Goal: Task Accomplishment & Management: Complete application form

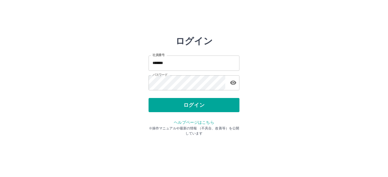
click at [189, 104] on button "ログイン" at bounding box center [193, 105] width 91 height 14
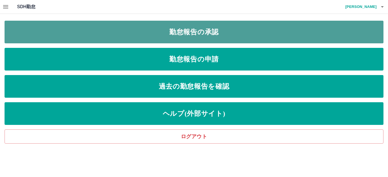
click at [92, 29] on link "勤怠報告の承認" at bounding box center [194, 32] width 378 height 23
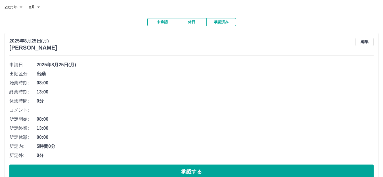
scroll to position [57, 0]
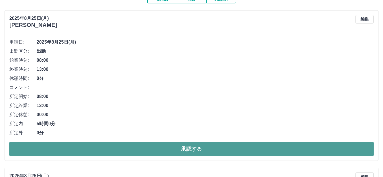
click at [73, 149] on button "承認する" at bounding box center [191, 149] width 364 height 14
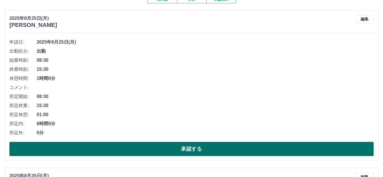
click at [106, 146] on button "承認する" at bounding box center [191, 149] width 364 height 14
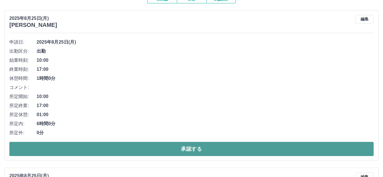
click at [108, 146] on button "承認する" at bounding box center [191, 149] width 364 height 14
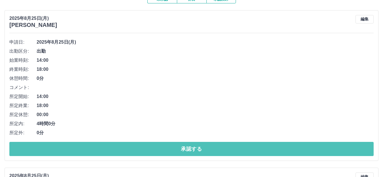
click at [100, 147] on button "承認する" at bounding box center [191, 149] width 364 height 14
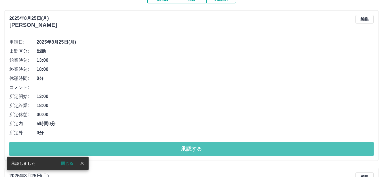
click at [100, 147] on button "承認する" at bounding box center [191, 149] width 364 height 14
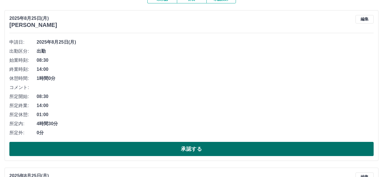
click at [99, 146] on button "承認する" at bounding box center [191, 149] width 364 height 14
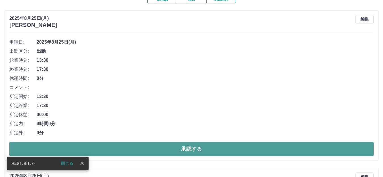
click at [99, 146] on button "承認する" at bounding box center [191, 149] width 364 height 14
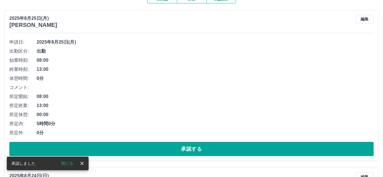
click at [100, 147] on button "承認する" at bounding box center [191, 149] width 364 height 14
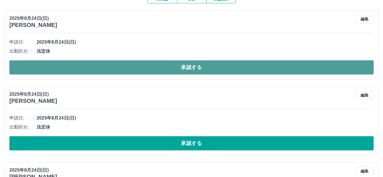
click at [94, 66] on button "承認する" at bounding box center [191, 67] width 364 height 14
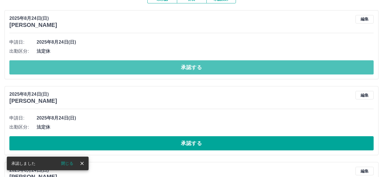
click at [95, 66] on button "承認する" at bounding box center [191, 67] width 364 height 14
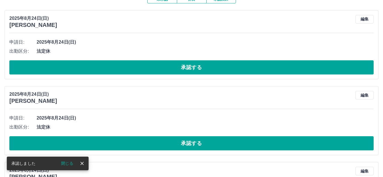
click at [95, 66] on button "承認する" at bounding box center [191, 67] width 364 height 14
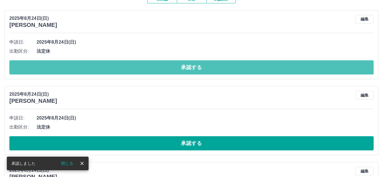
click at [95, 66] on button "承認する" at bounding box center [191, 67] width 364 height 14
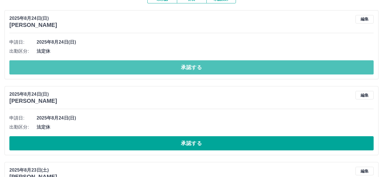
click at [95, 66] on button "承認する" at bounding box center [191, 67] width 364 height 14
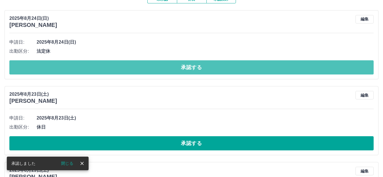
click at [95, 66] on button "承認する" at bounding box center [191, 67] width 364 height 14
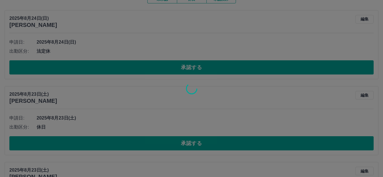
scroll to position [42, 0]
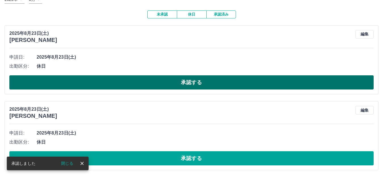
click at [95, 79] on button "承認する" at bounding box center [191, 82] width 364 height 14
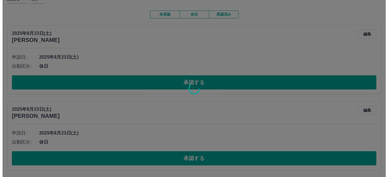
scroll to position [0, 0]
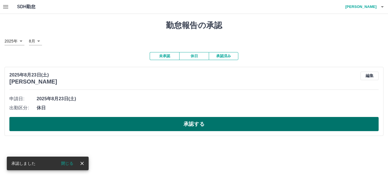
click at [112, 122] on button "承認する" at bounding box center [193, 124] width 369 height 14
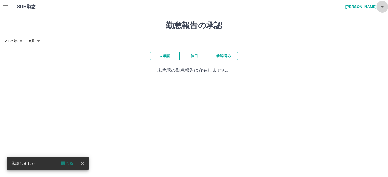
click at [382, 5] on icon "button" at bounding box center [381, 6] width 7 height 7
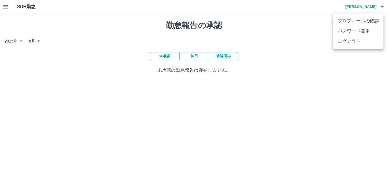
click at [354, 40] on li "ログアウト" at bounding box center [358, 41] width 50 height 10
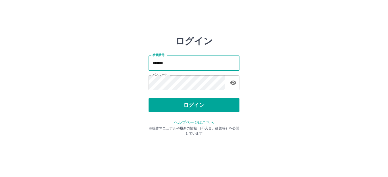
click at [186, 63] on input "*******" at bounding box center [193, 63] width 91 height 15
type input "*"
type input "*******"
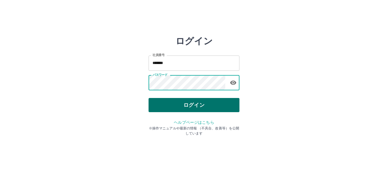
click at [161, 101] on button "ログイン" at bounding box center [193, 105] width 91 height 14
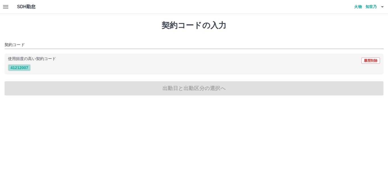
drag, startPoint x: 15, startPoint y: 66, endPoint x: 22, endPoint y: 77, distance: 13.2
click at [16, 67] on button "41212007" at bounding box center [19, 67] width 23 height 7
type input "********"
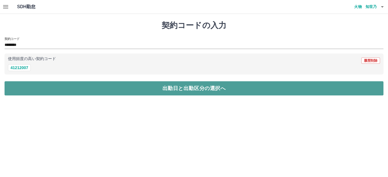
click at [24, 87] on button "出勤日と出勤区分の選択へ" at bounding box center [194, 88] width 378 height 14
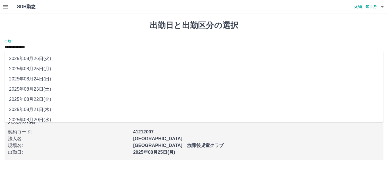
click at [45, 48] on input "**********" at bounding box center [194, 47] width 378 height 7
click at [49, 78] on li "2025年08月24日(日)" at bounding box center [194, 79] width 378 height 10
type input "**********"
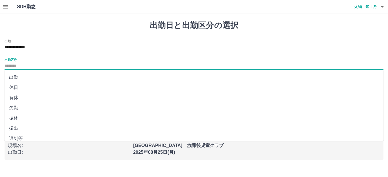
click at [18, 65] on input "出勤区分" at bounding box center [194, 66] width 378 height 7
click at [18, 123] on li "法定休" at bounding box center [194, 123] width 378 height 10
type input "***"
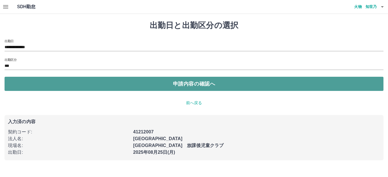
click at [62, 83] on button "申請内容の確認へ" at bounding box center [194, 84] width 378 height 14
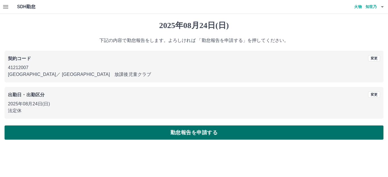
click at [73, 131] on button "勤怠報告を申請する" at bounding box center [194, 133] width 378 height 14
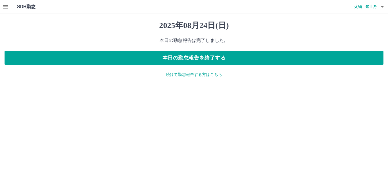
click at [381, 6] on icon "button" at bounding box center [381, 6] width 7 height 7
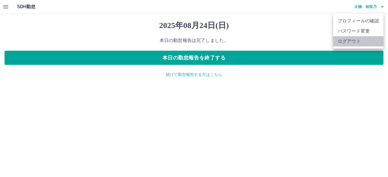
click at [357, 41] on li "ログアウト" at bounding box center [358, 41] width 50 height 10
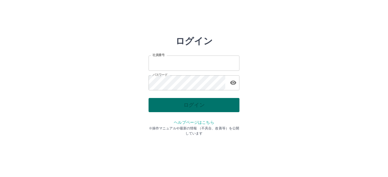
type input "*******"
click at [189, 106] on div "ログイン" at bounding box center [193, 105] width 91 height 14
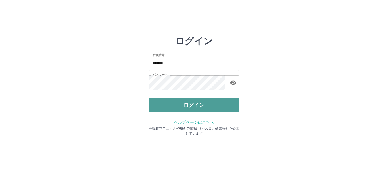
click at [189, 106] on button "ログイン" at bounding box center [193, 105] width 91 height 14
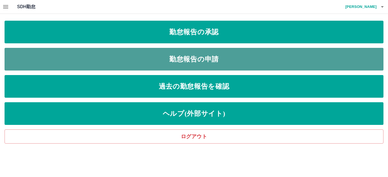
click at [151, 58] on link "勤怠報告の申請" at bounding box center [194, 59] width 378 height 23
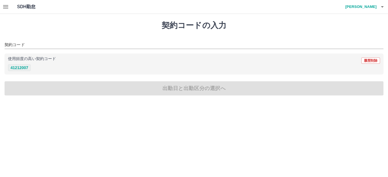
drag, startPoint x: 22, startPoint y: 67, endPoint x: 20, endPoint y: 70, distance: 3.2
click at [21, 68] on button "41212007" at bounding box center [19, 67] width 23 height 7
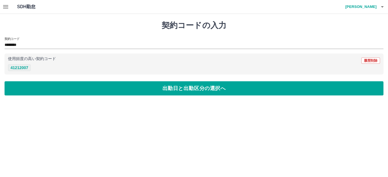
type input "********"
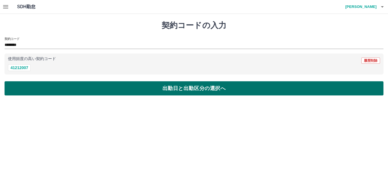
click at [15, 87] on button "出勤日と出勤区分の選択へ" at bounding box center [194, 88] width 378 height 14
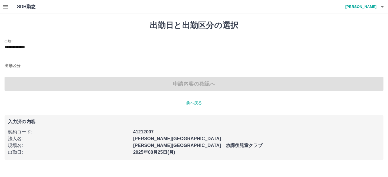
click at [54, 45] on input "**********" at bounding box center [194, 47] width 378 height 7
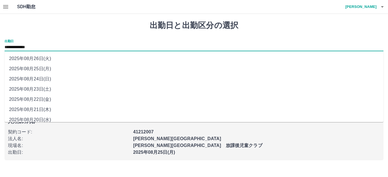
click at [46, 76] on li "2025年08月24日(日)" at bounding box center [194, 79] width 378 height 10
type input "**********"
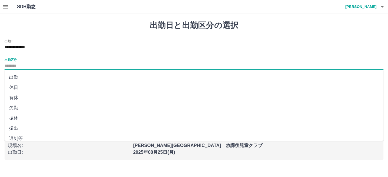
click at [31, 64] on input "出勤区分" at bounding box center [194, 66] width 378 height 7
click at [10, 123] on li "法定休" at bounding box center [194, 123] width 378 height 10
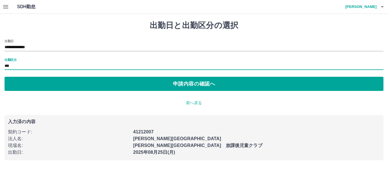
type input "***"
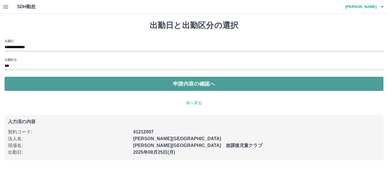
click at [58, 79] on button "申請内容の確認へ" at bounding box center [194, 84] width 378 height 14
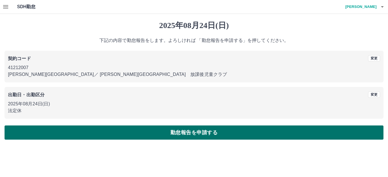
click at [74, 130] on button "勤怠報告を申請する" at bounding box center [194, 133] width 378 height 14
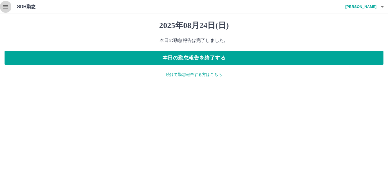
click at [5, 7] on icon "button" at bounding box center [5, 6] width 7 height 7
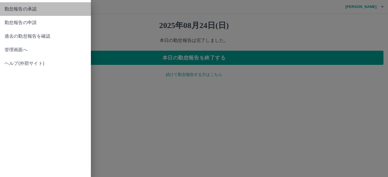
click at [20, 8] on span "勤怠報告の承認" at bounding box center [46, 9] width 82 height 7
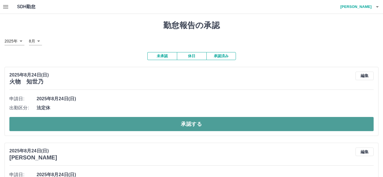
click at [131, 124] on button "承認する" at bounding box center [191, 124] width 364 height 14
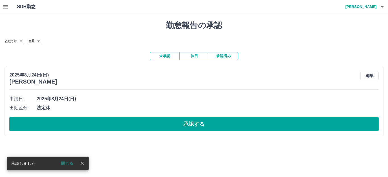
click at [132, 123] on button "承認する" at bounding box center [193, 124] width 369 height 14
